Goal: Transaction & Acquisition: Purchase product/service

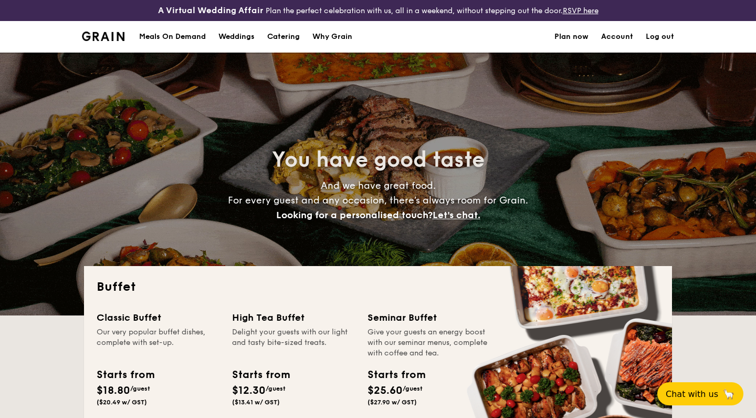
select select
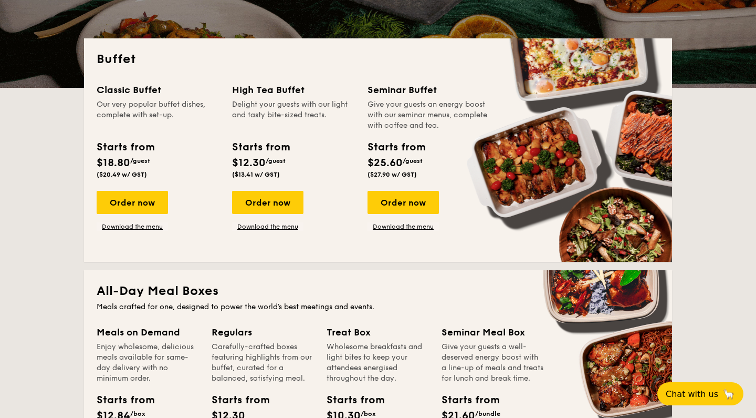
click at [147, 207] on div "Order now" at bounding box center [132, 202] width 71 height 23
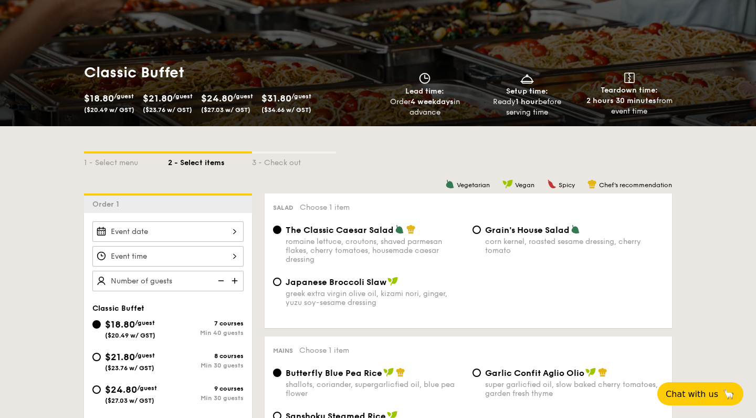
scroll to position [122, 0]
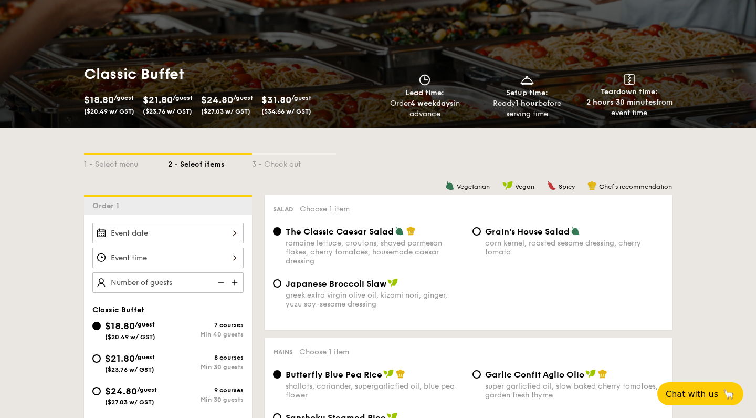
click at [321, 283] on span "Japanese Broccoli Slaw" at bounding box center [336, 283] width 101 height 10
click at [282, 283] on input "Japanese Broccoli Slaw greek extra virgin olive oil, kizami nori, ginger, yuzu …" at bounding box center [277, 283] width 8 height 8
radio input "true"
click at [336, 236] on span "The Classic Caesar Salad" at bounding box center [340, 231] width 108 height 10
click at [282, 235] on input "The Classic Caesar Salad romaine lettuce, croutons, shaved parmesan flakes, che…" at bounding box center [277, 231] width 8 height 8
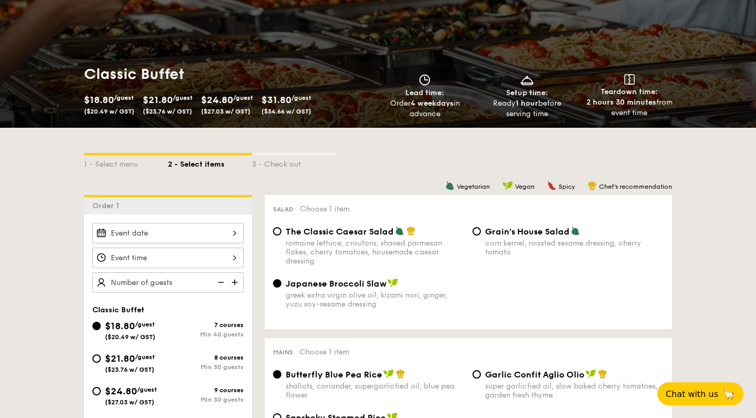
radio input "true"
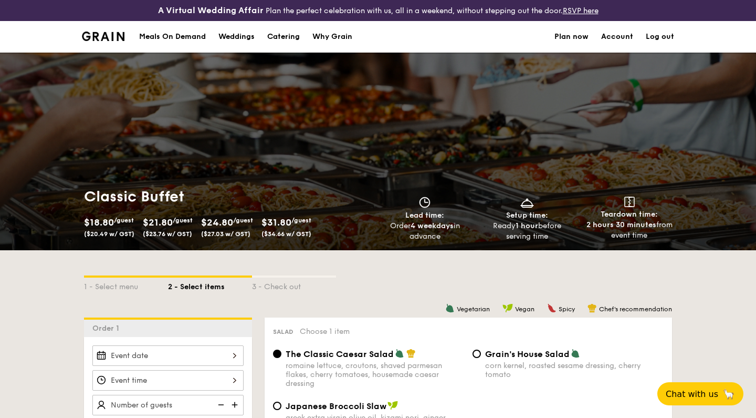
scroll to position [0, 0]
click at [576, 36] on link "Plan now" at bounding box center [572, 37] width 34 height 32
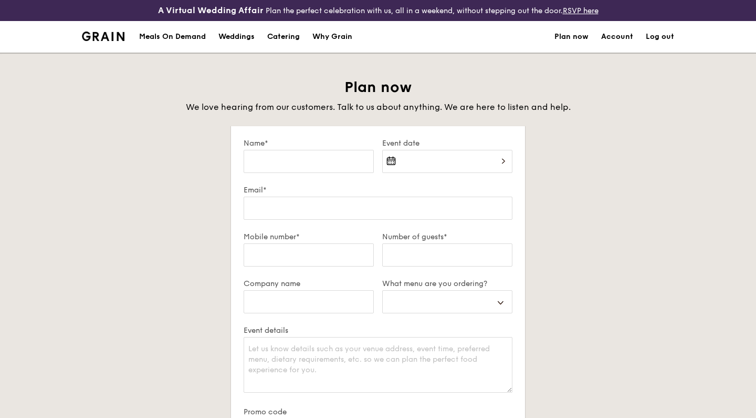
select select
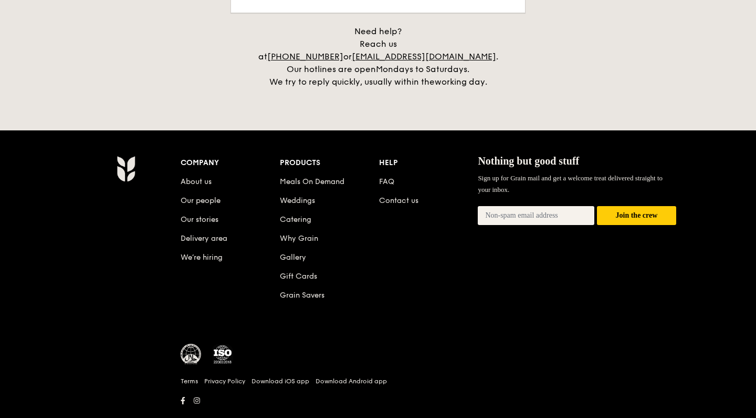
scroll to position [475, 0]
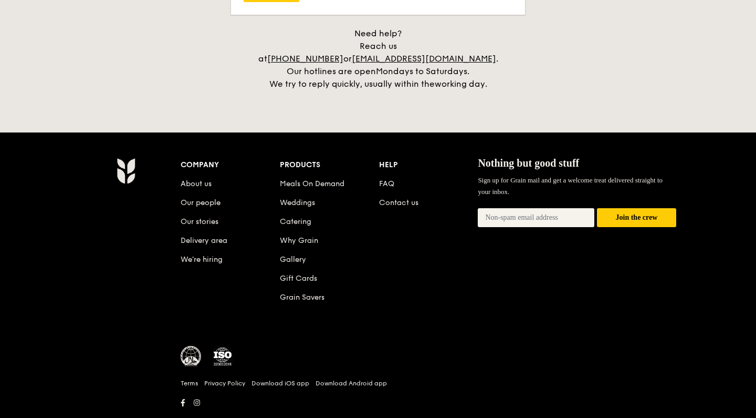
click at [216, 236] on link "Delivery area" at bounding box center [204, 240] width 47 height 9
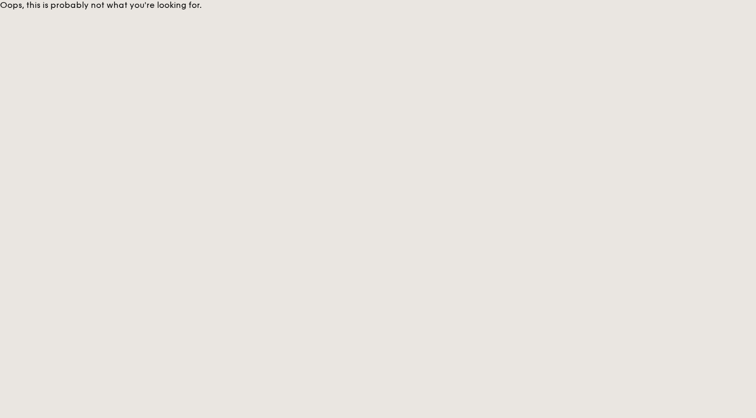
select select
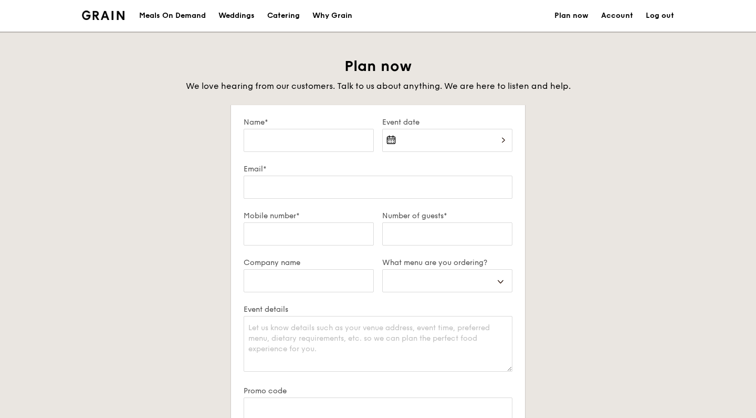
scroll to position [466, 0]
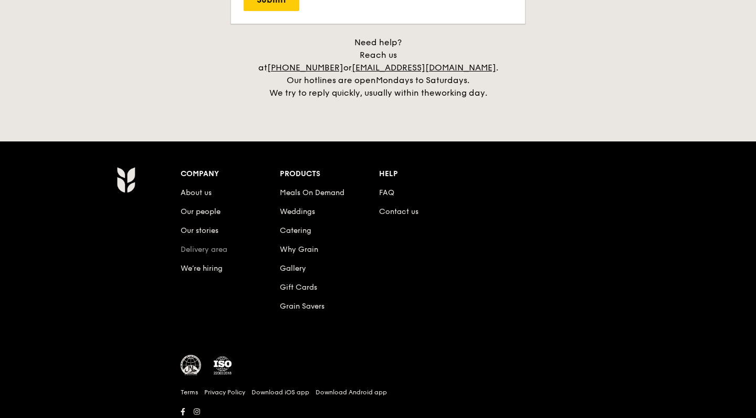
click at [197, 245] on link "Delivery area" at bounding box center [204, 249] width 47 height 9
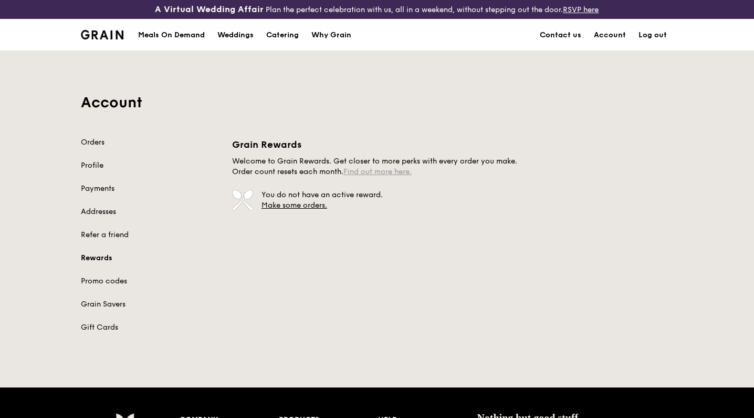
click at [372, 173] on link "Find out more here." at bounding box center [377, 171] width 68 height 9
